Goal: Information Seeking & Learning: Learn about a topic

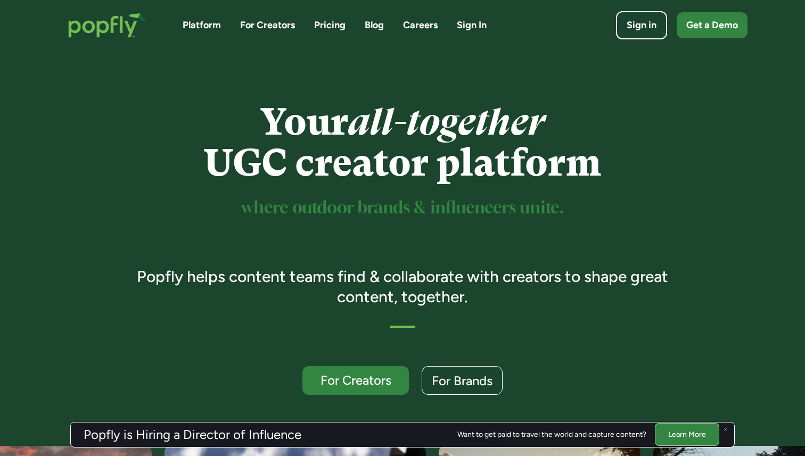
click at [372, 30] on link "Blog" at bounding box center [374, 25] width 19 height 13
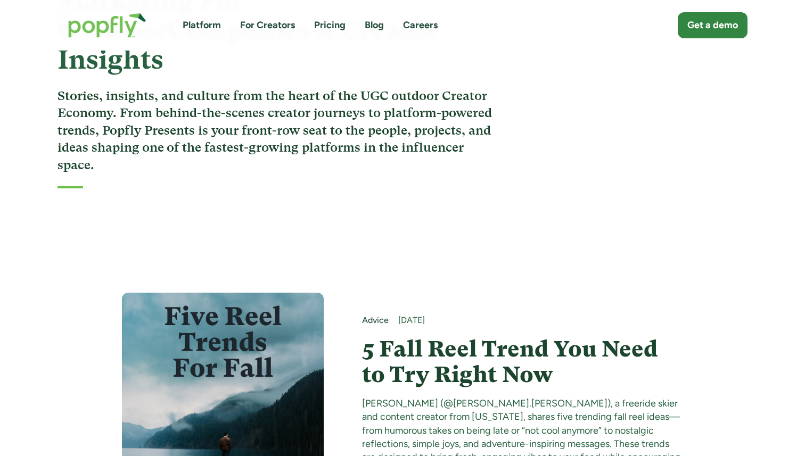
scroll to position [319, 0]
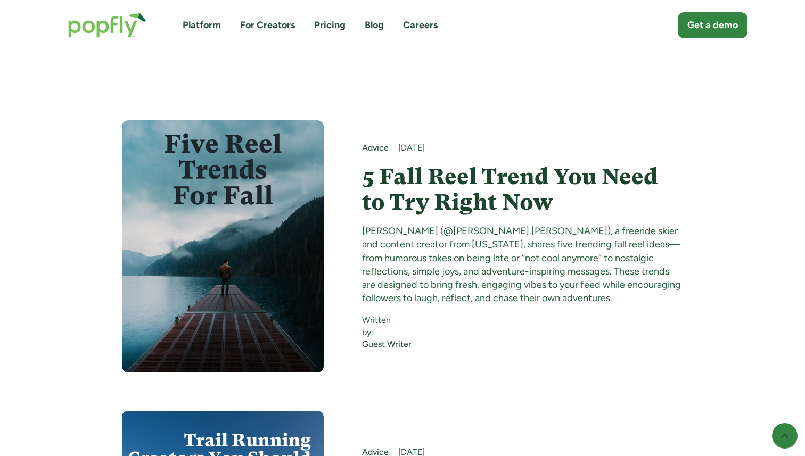
click at [264, 197] on img at bounding box center [223, 246] width 202 height 252
click at [417, 165] on h4 "5 Fall Reel Trend You Need to Try Right Now" at bounding box center [523, 190] width 322 height 52
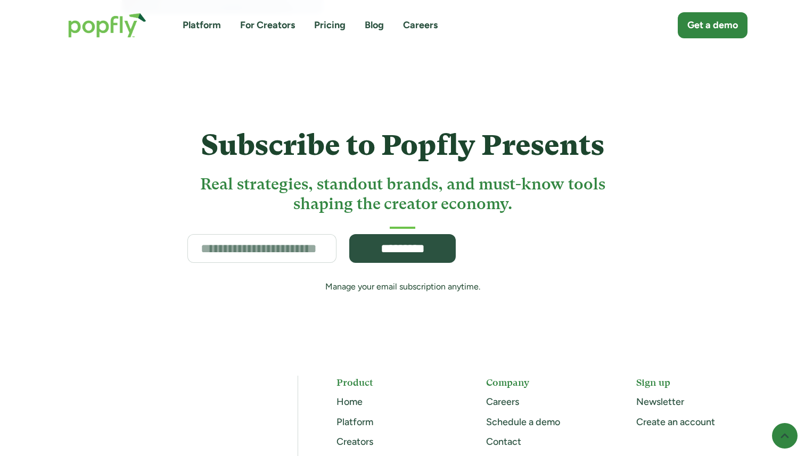
scroll to position [5736, 0]
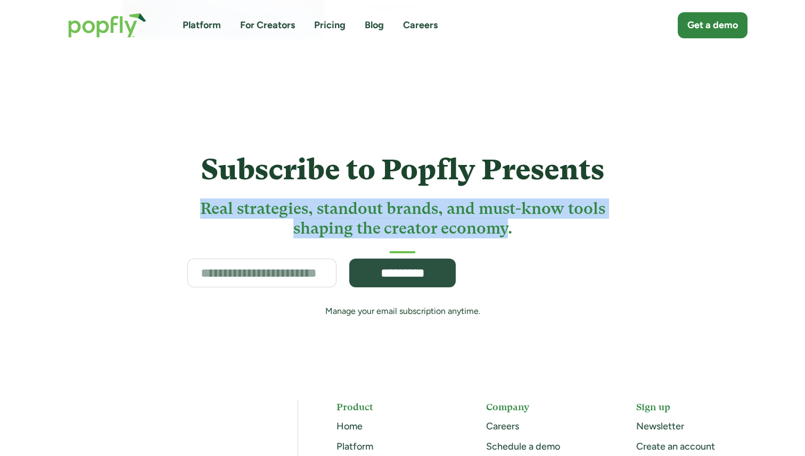
drag, startPoint x: 509, startPoint y: 217, endPoint x: 187, endPoint y: 199, distance: 322.1
click at [187, 199] on h3 "Real strategies, standout brands, and must-know tools shaping the creator econo…" at bounding box center [402, 219] width 441 height 40
copy h3 "Real strategies, standout brands, and must-know tools shaping the creator econo…"
